Goal: Check status: Check status

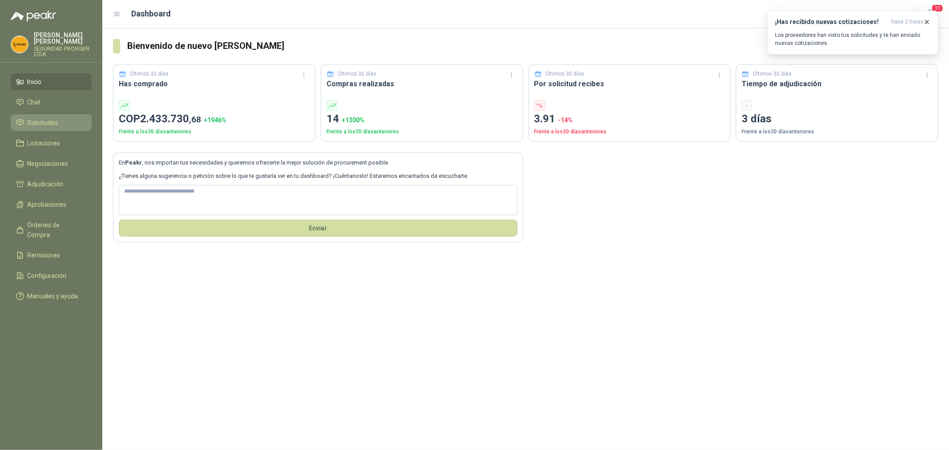
click at [59, 120] on li "Solicitudes" at bounding box center [51, 123] width 70 height 10
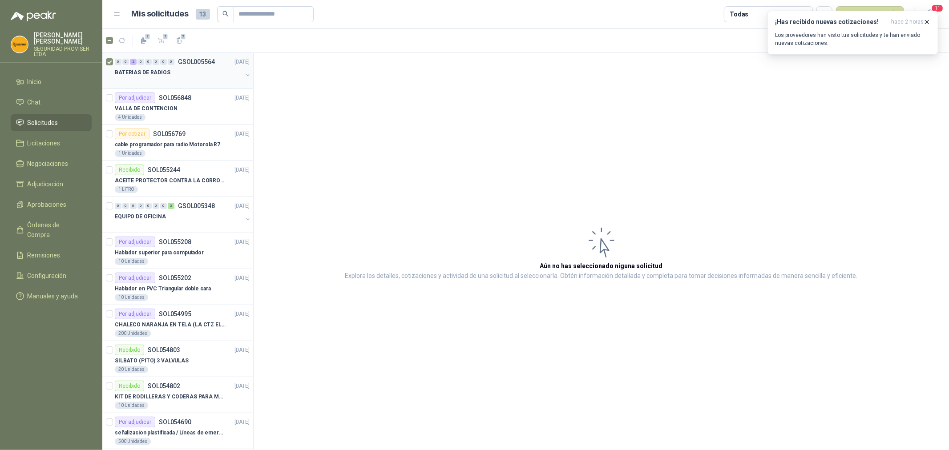
click at [201, 83] on div at bounding box center [179, 81] width 128 height 7
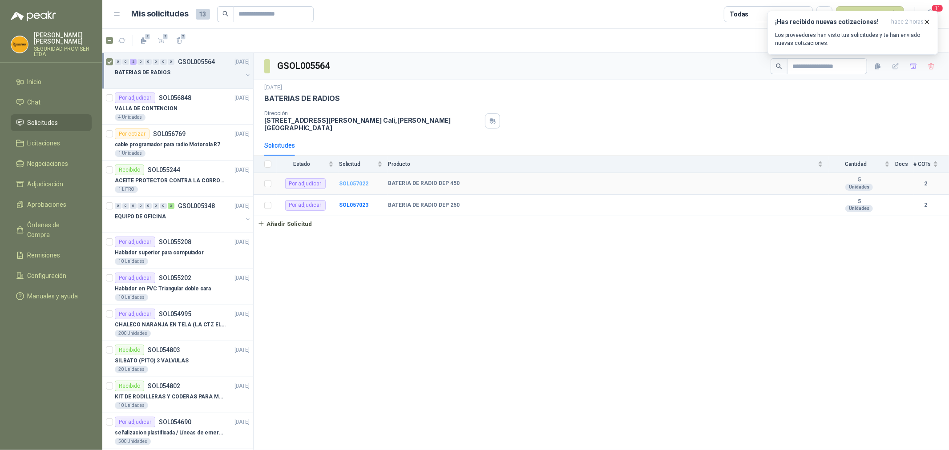
click at [349, 184] on b "SOL057022" at bounding box center [353, 184] width 29 height 6
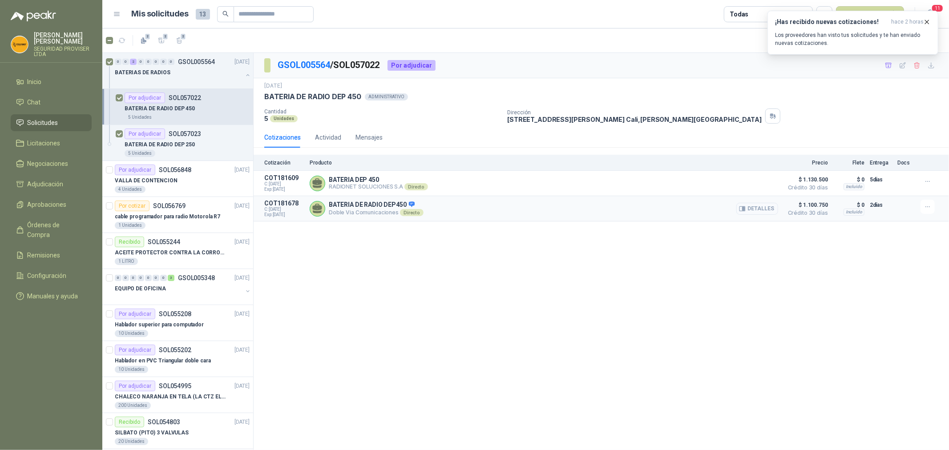
click at [768, 210] on button "Detalles" at bounding box center [757, 209] width 42 height 12
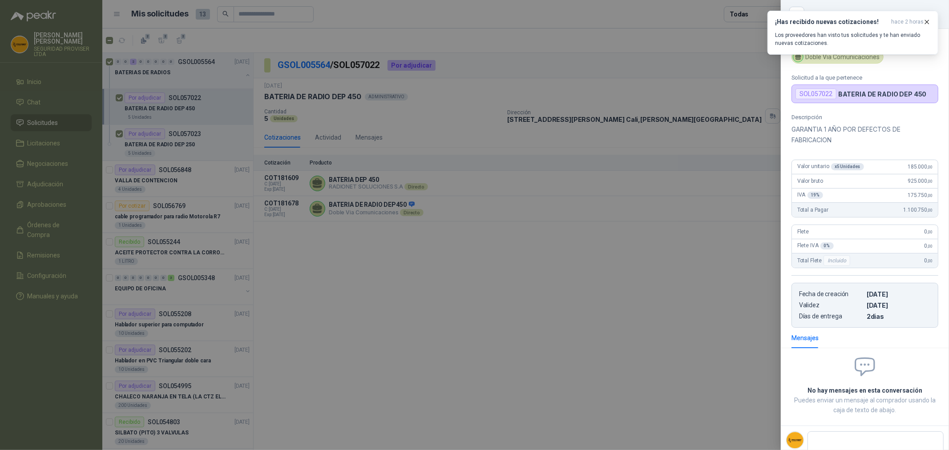
click at [713, 273] on div at bounding box center [474, 225] width 949 height 450
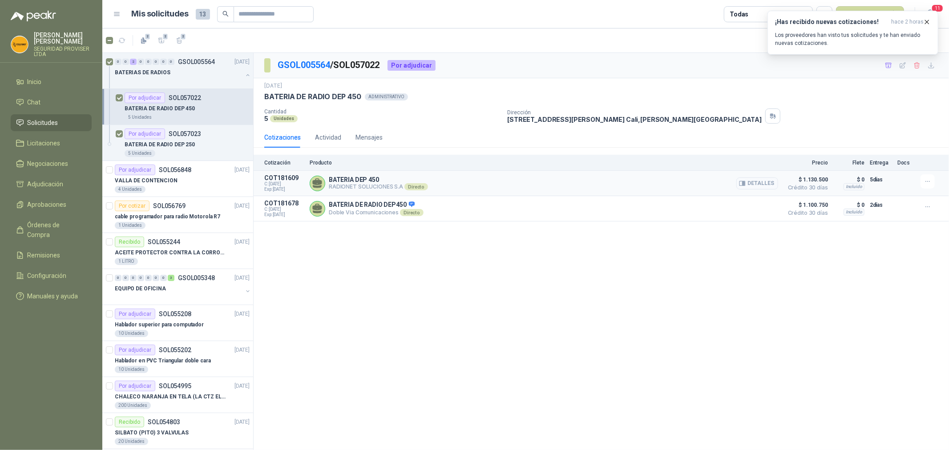
click at [768, 185] on button "Detalles" at bounding box center [757, 184] width 42 height 12
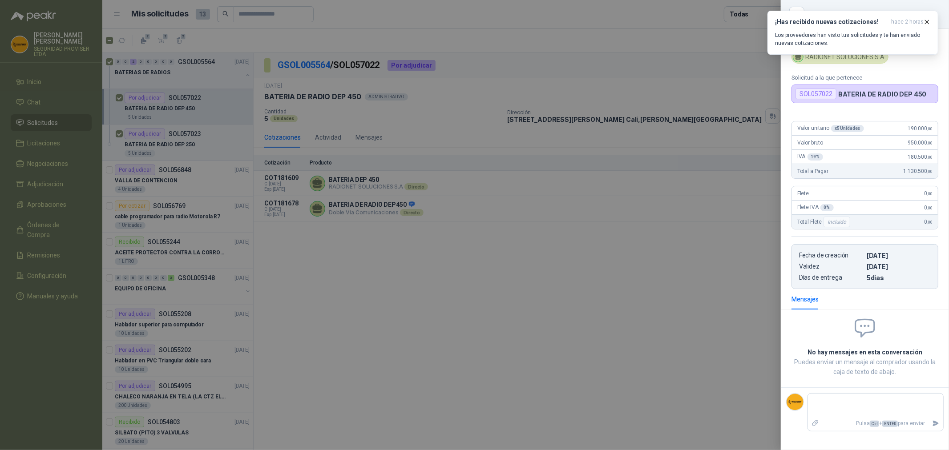
click at [730, 255] on div at bounding box center [474, 225] width 949 height 450
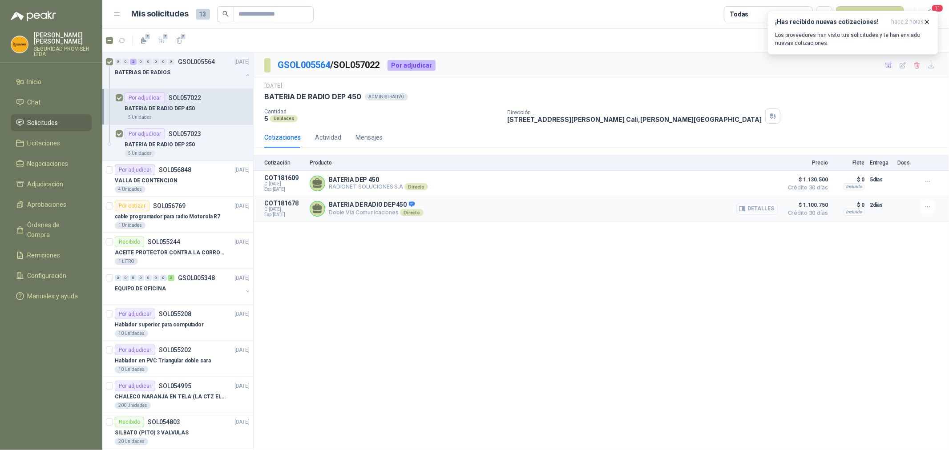
click at [758, 208] on button "Detalles" at bounding box center [757, 209] width 42 height 12
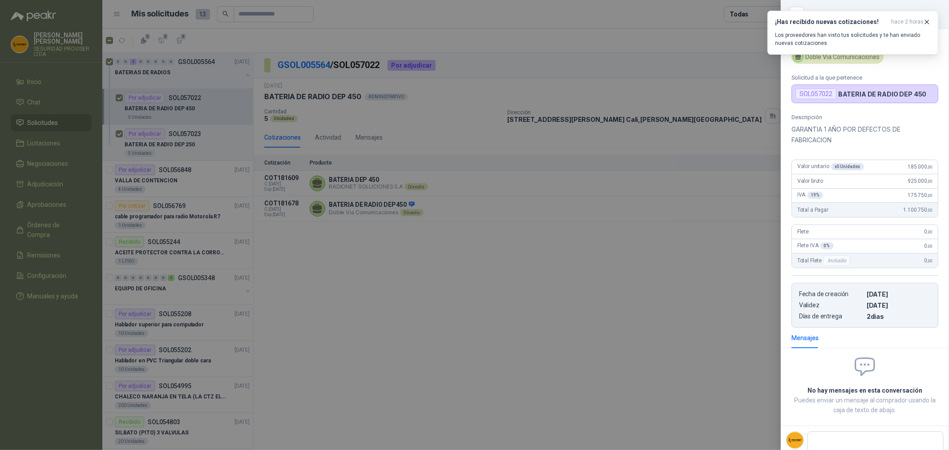
click at [732, 239] on div at bounding box center [474, 225] width 949 height 450
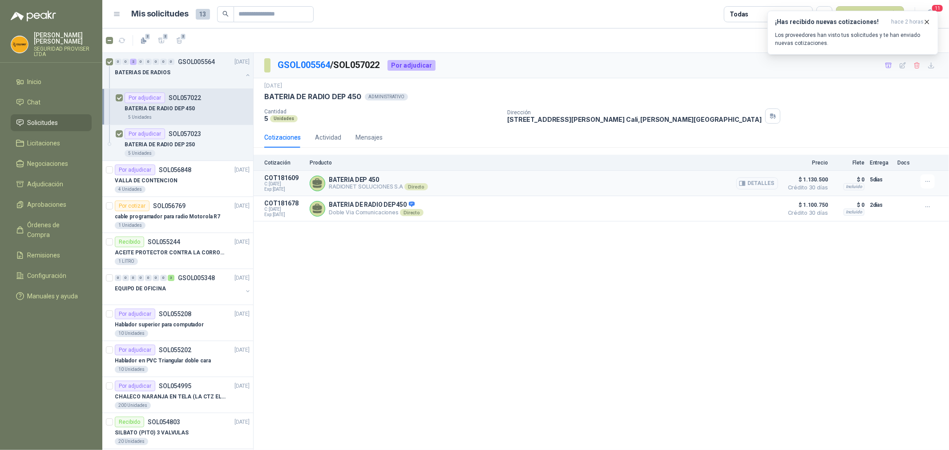
click at [759, 182] on button "Detalles" at bounding box center [757, 184] width 42 height 12
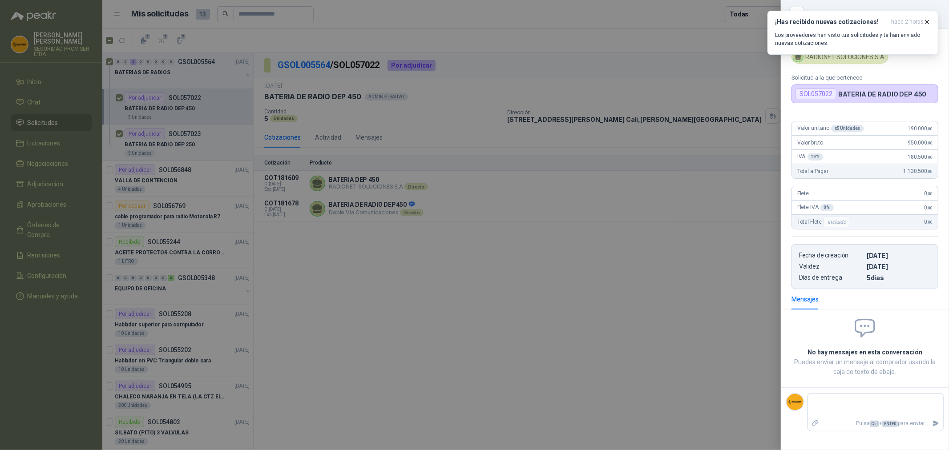
click at [741, 274] on div at bounding box center [474, 225] width 949 height 450
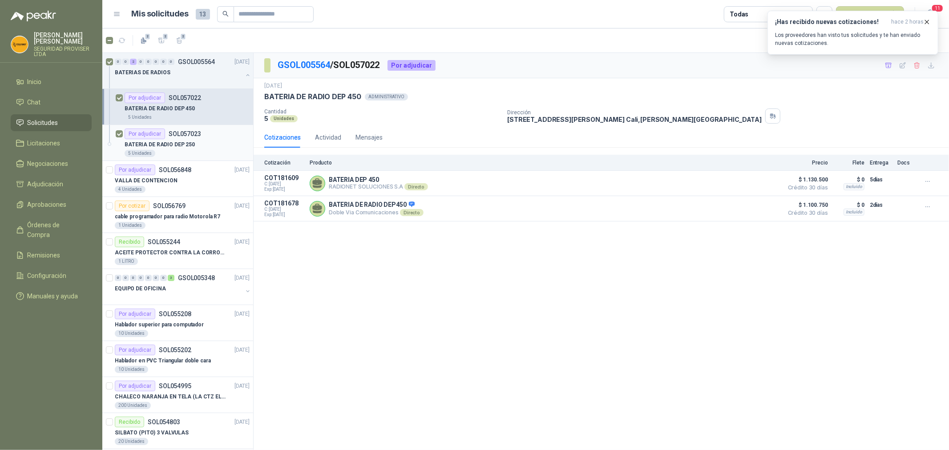
click at [185, 144] on p "BATERIA DE RADIO DEP 250" at bounding box center [160, 145] width 70 height 8
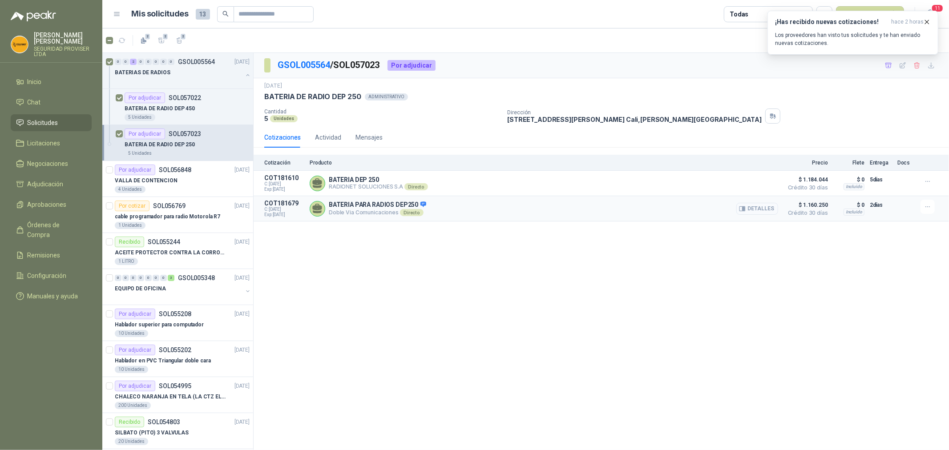
click at [760, 214] on button "Detalles" at bounding box center [757, 209] width 42 height 12
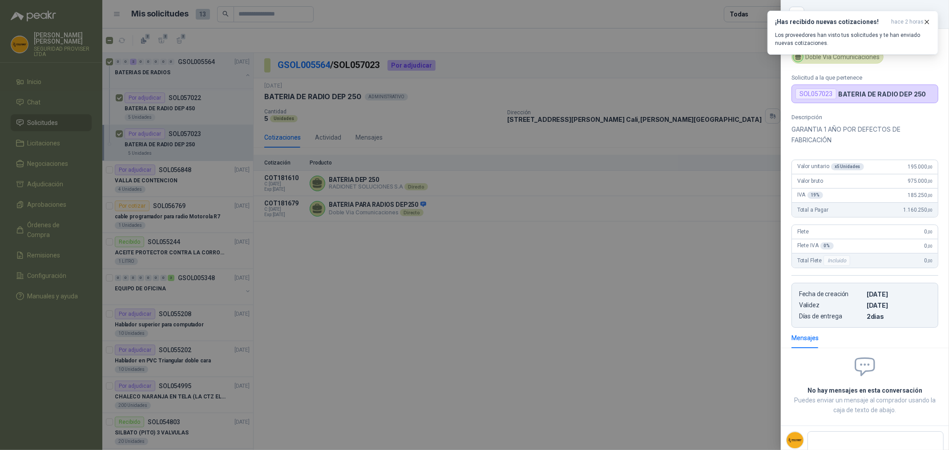
click at [712, 262] on div at bounding box center [474, 225] width 949 height 450
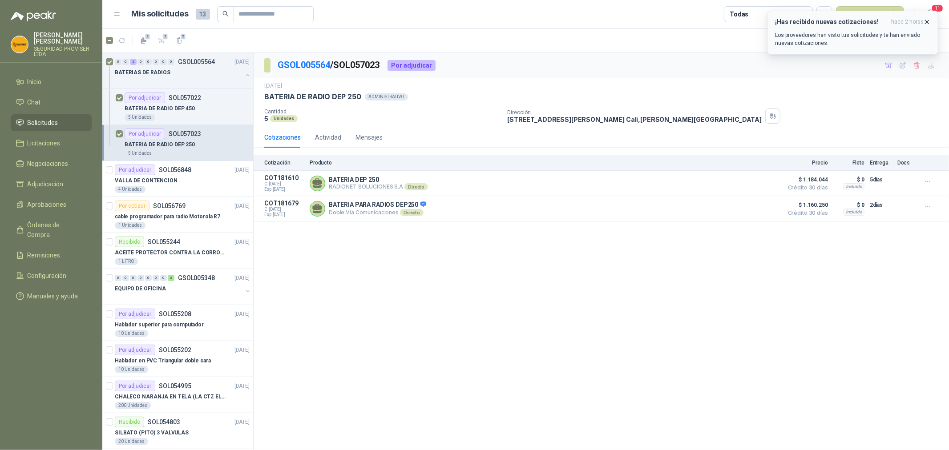
click at [930, 20] on icon "button" at bounding box center [927, 22] width 8 height 8
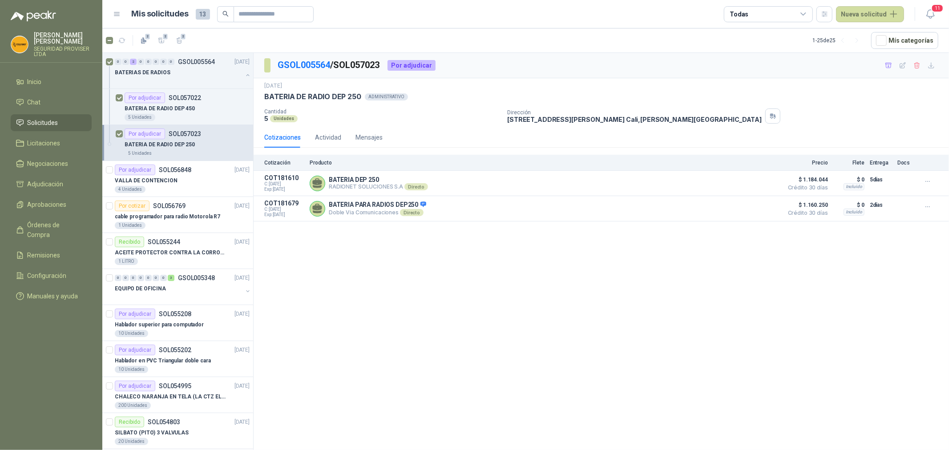
click at [72, 125] on li "Solicitudes" at bounding box center [51, 123] width 70 height 10
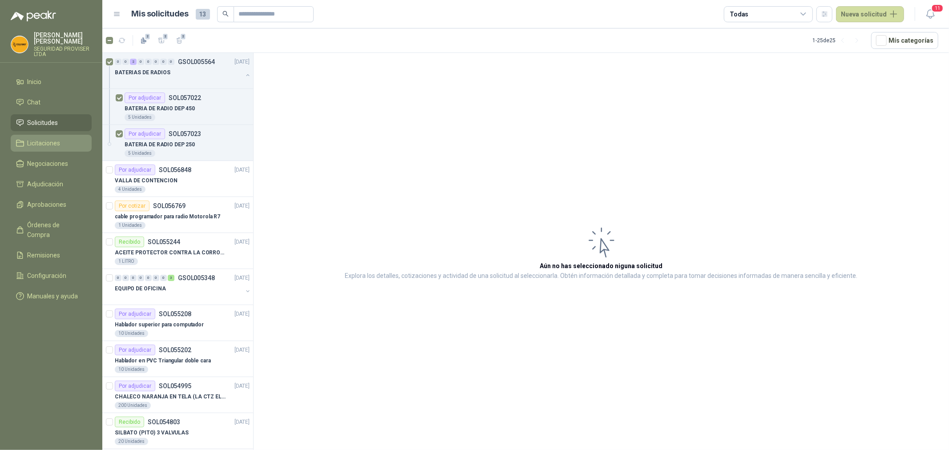
click at [56, 137] on link "Licitaciones" at bounding box center [51, 143] width 81 height 17
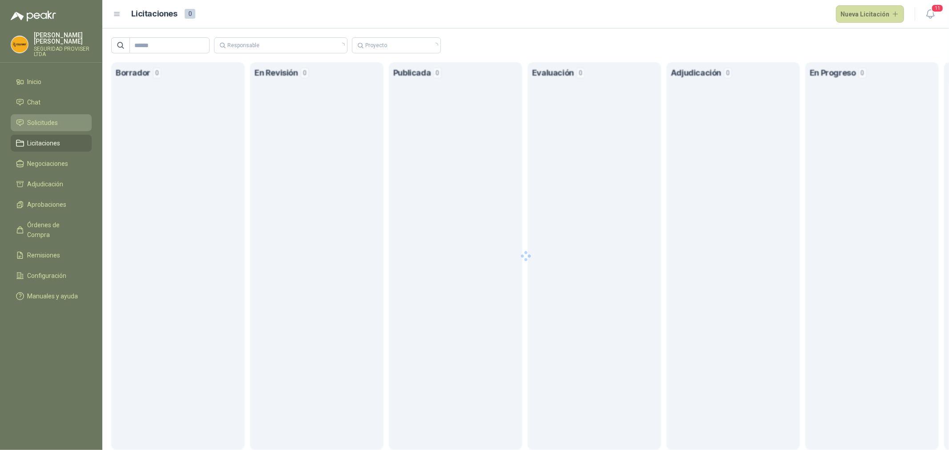
click at [53, 121] on span "Solicitudes" at bounding box center [43, 123] width 31 height 10
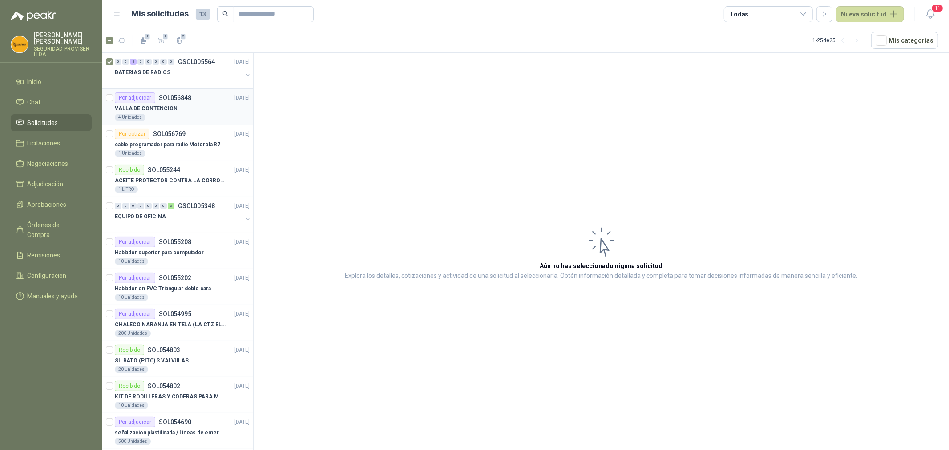
click at [210, 111] on div "VALLA DE CONTENCION" at bounding box center [182, 108] width 135 height 11
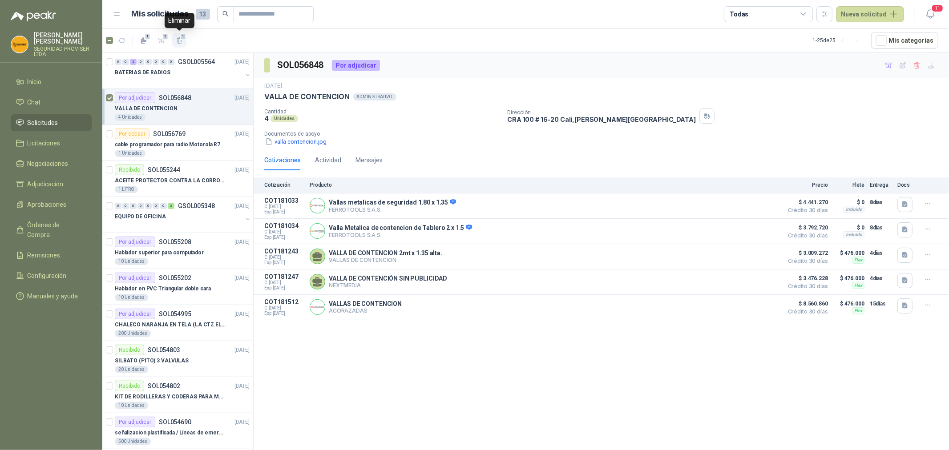
click at [181, 40] on icon "button" at bounding box center [179, 40] width 5 height 6
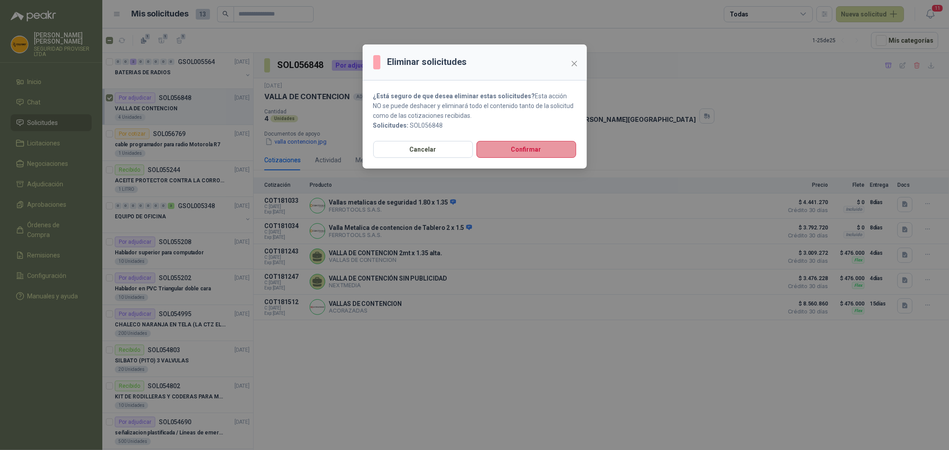
click at [513, 148] on button "Confirmar" at bounding box center [527, 149] width 100 height 17
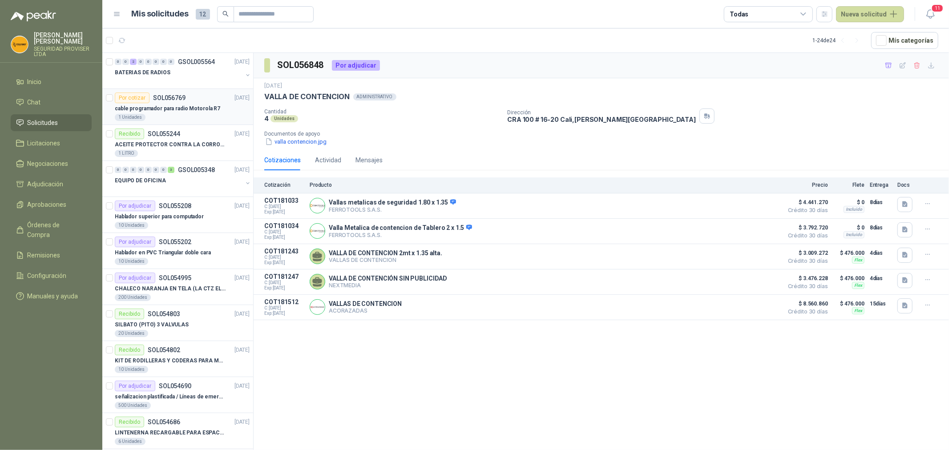
click at [208, 121] on div "1 Unidades" at bounding box center [182, 117] width 135 height 7
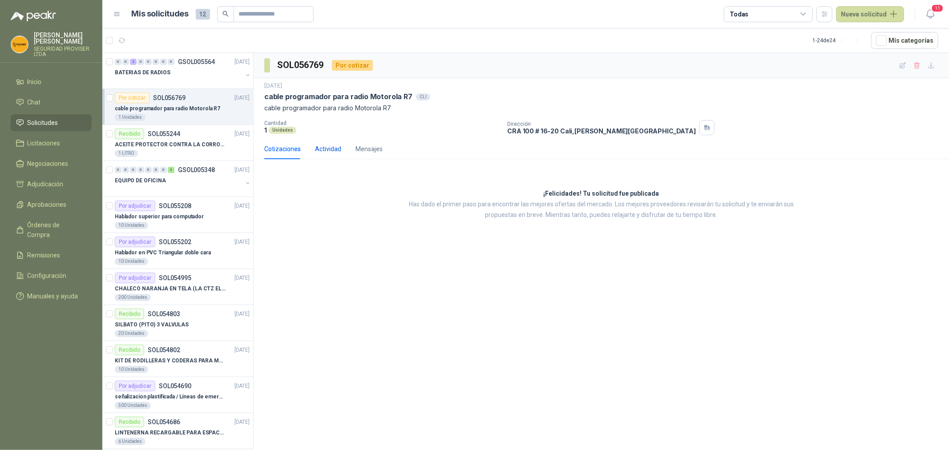
click at [324, 145] on div "Actividad" at bounding box center [328, 149] width 26 height 10
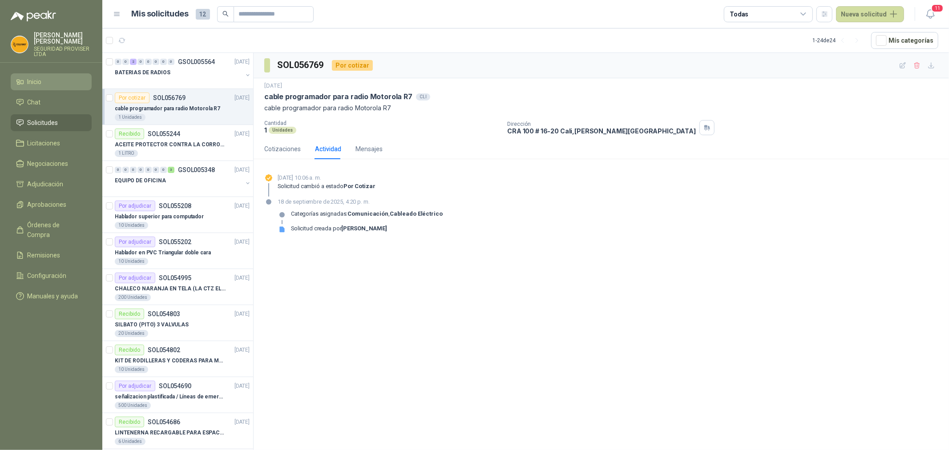
click at [47, 83] on li "Inicio" at bounding box center [51, 82] width 70 height 10
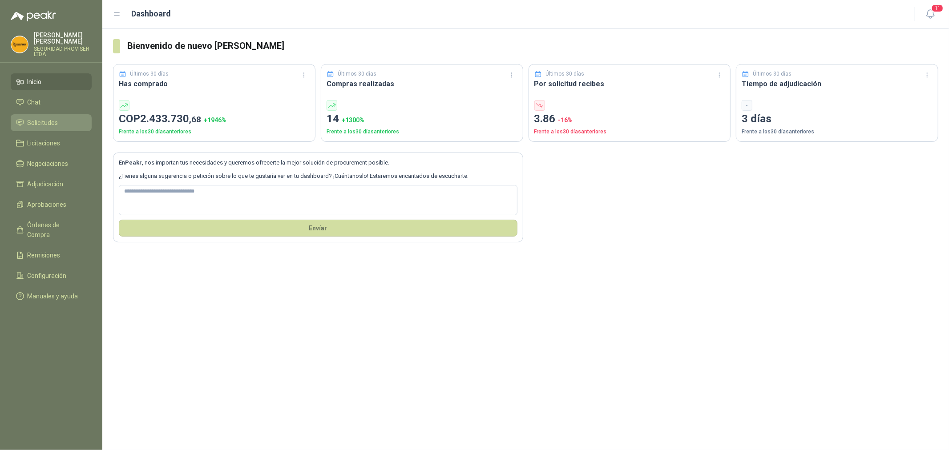
click at [57, 125] on span "Solicitudes" at bounding box center [43, 123] width 31 height 10
